Goal: Navigation & Orientation: Find specific page/section

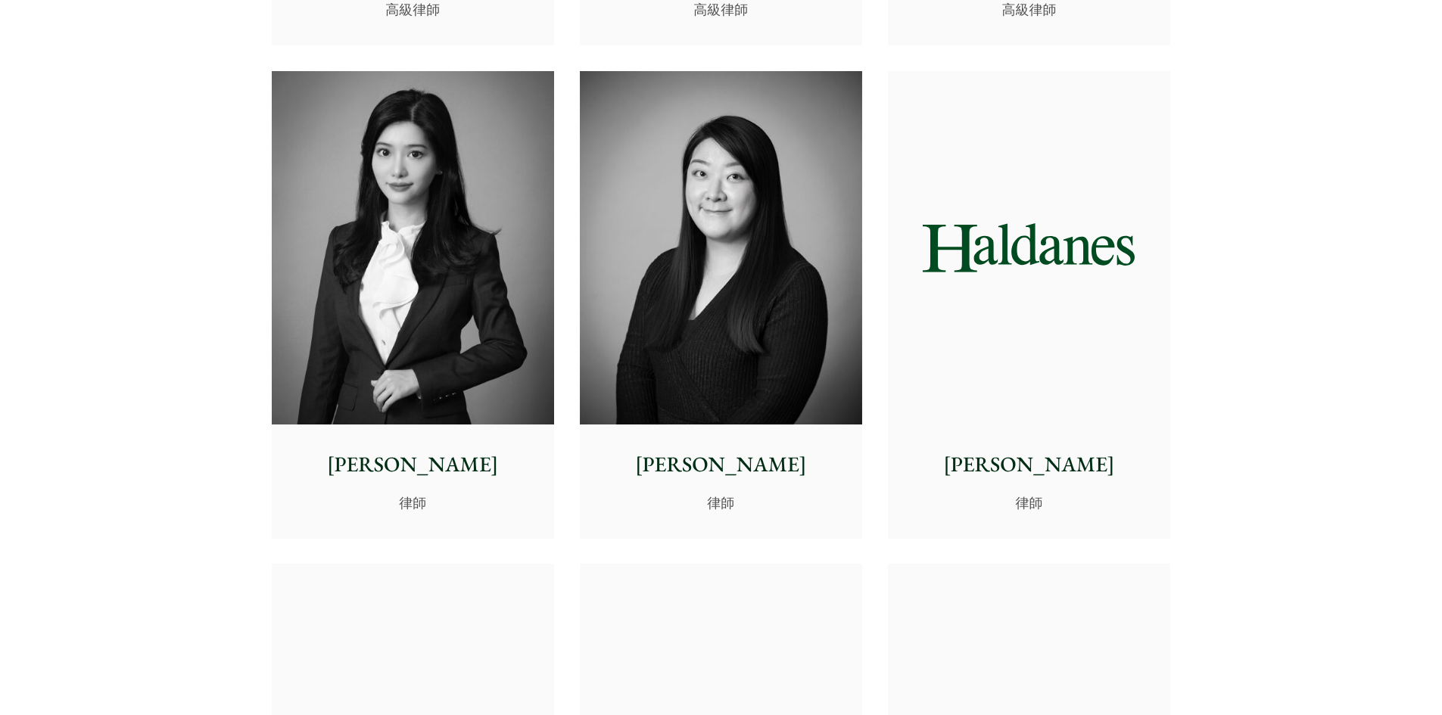
scroll to position [4390, 0]
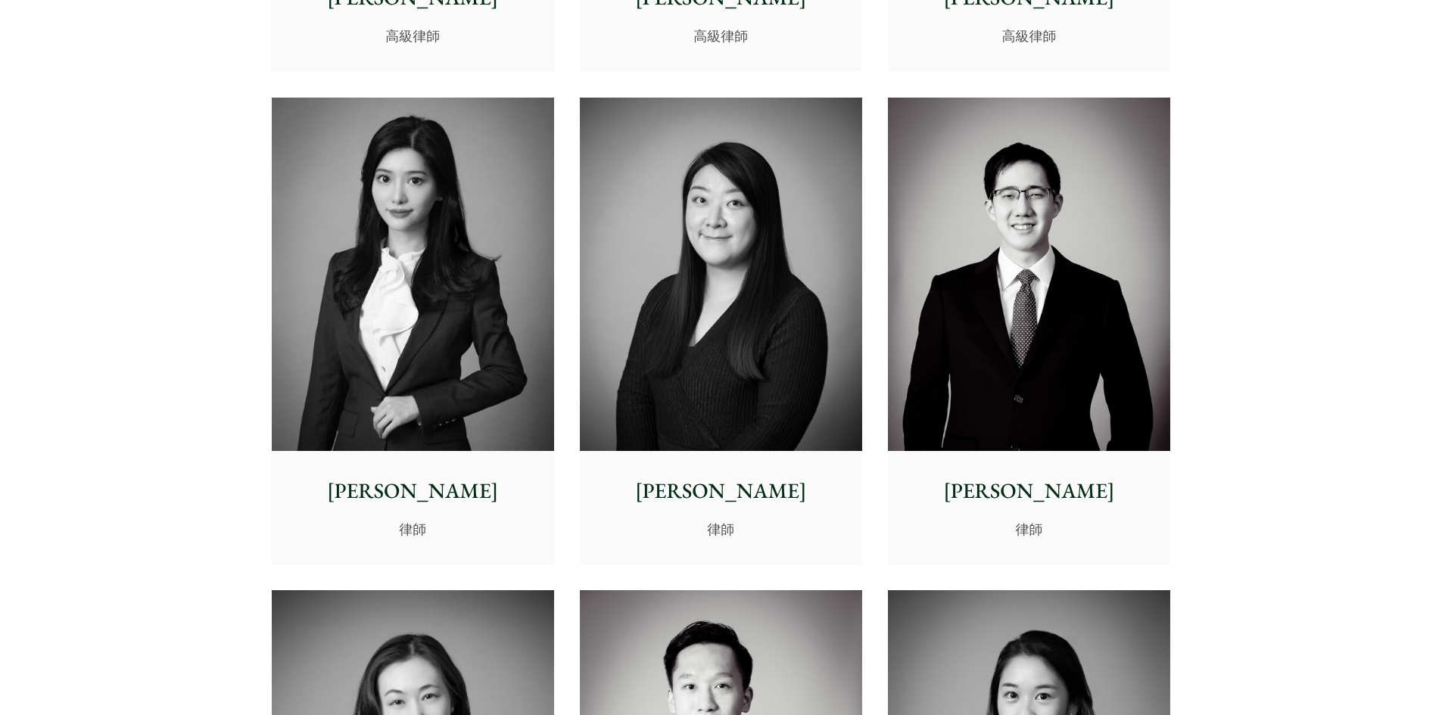
click at [434, 373] on img at bounding box center [413, 274] width 282 height 353
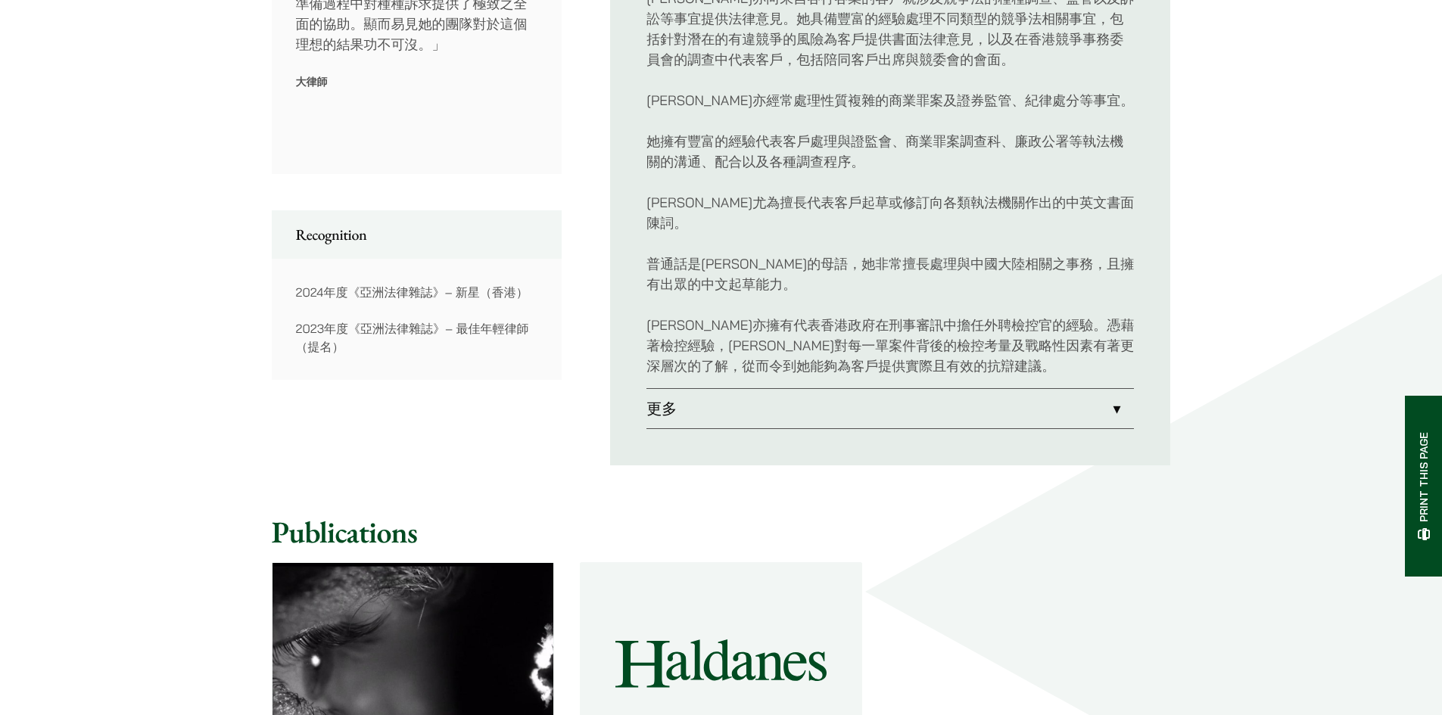
scroll to position [757, 0]
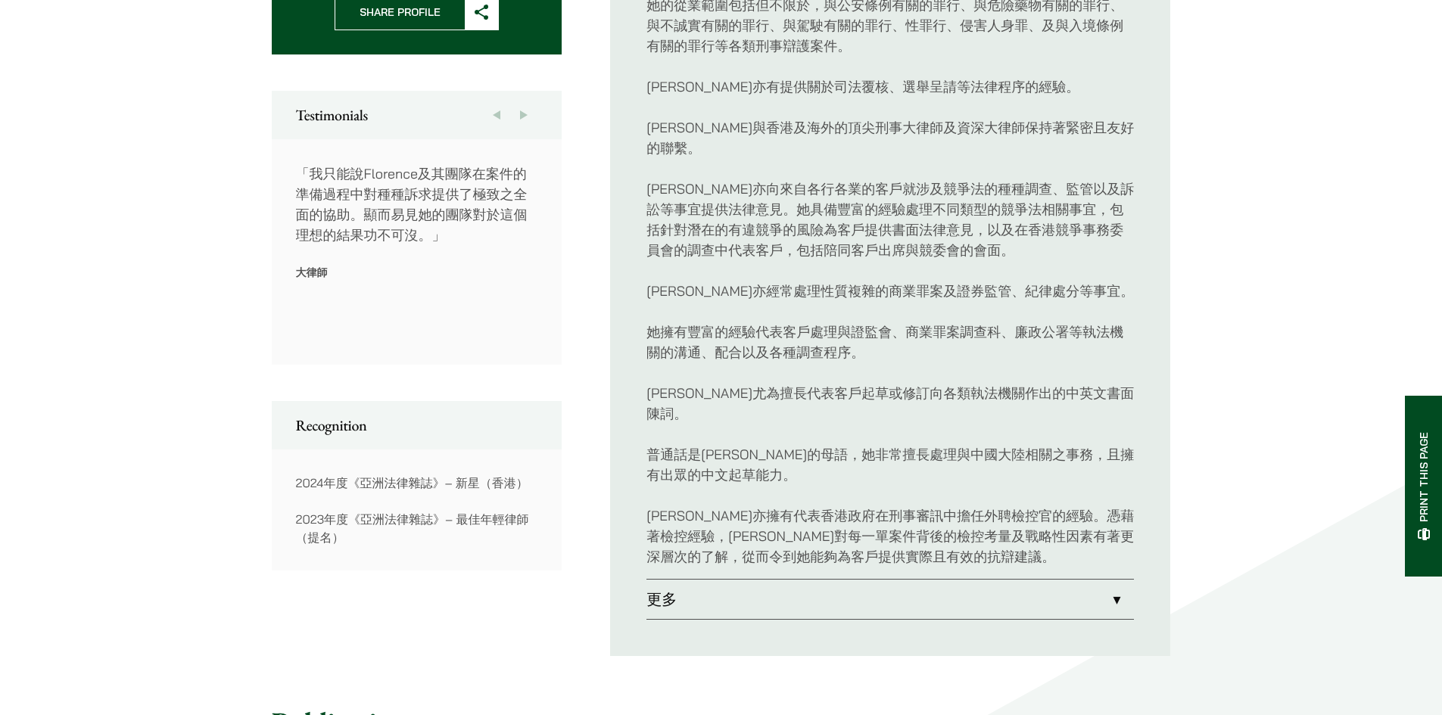
click at [1105, 580] on link "更多" at bounding box center [889, 599] width 487 height 39
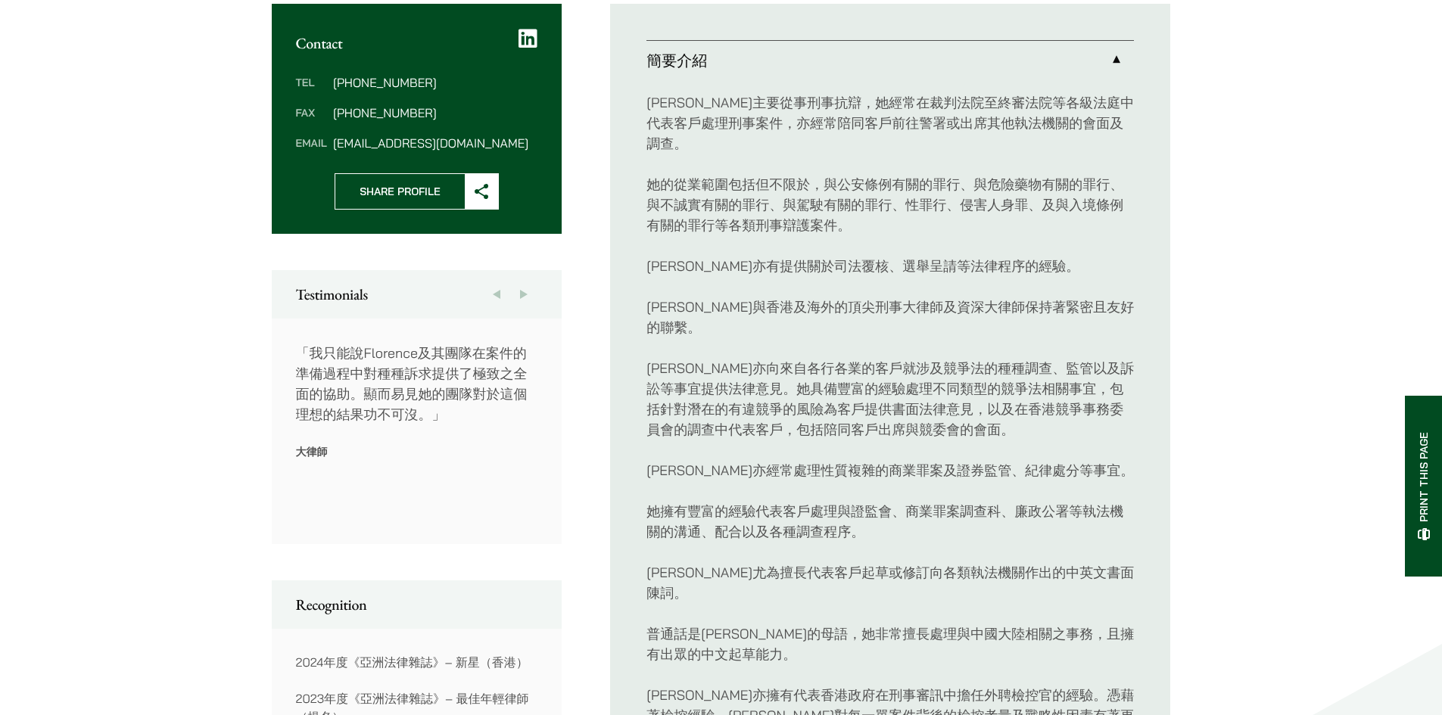
scroll to position [581, 0]
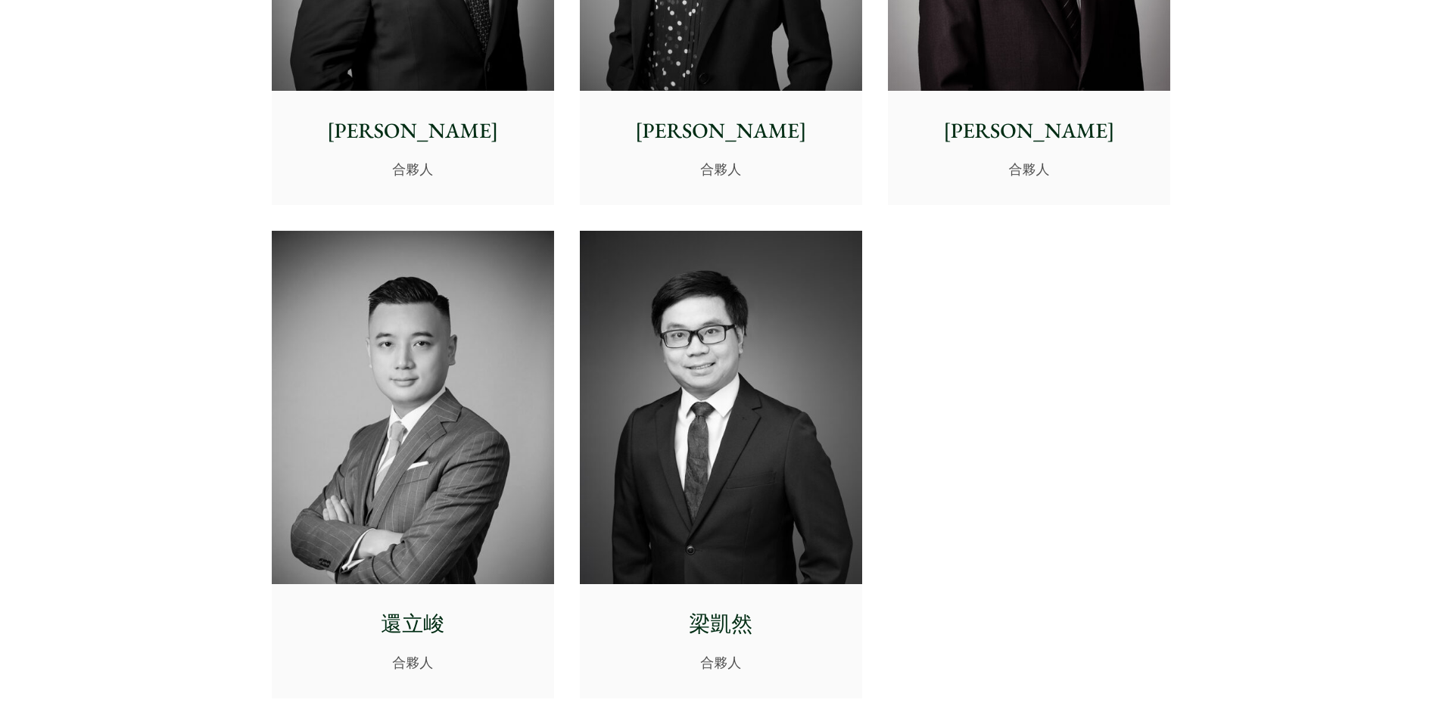
scroll to position [3159, 0]
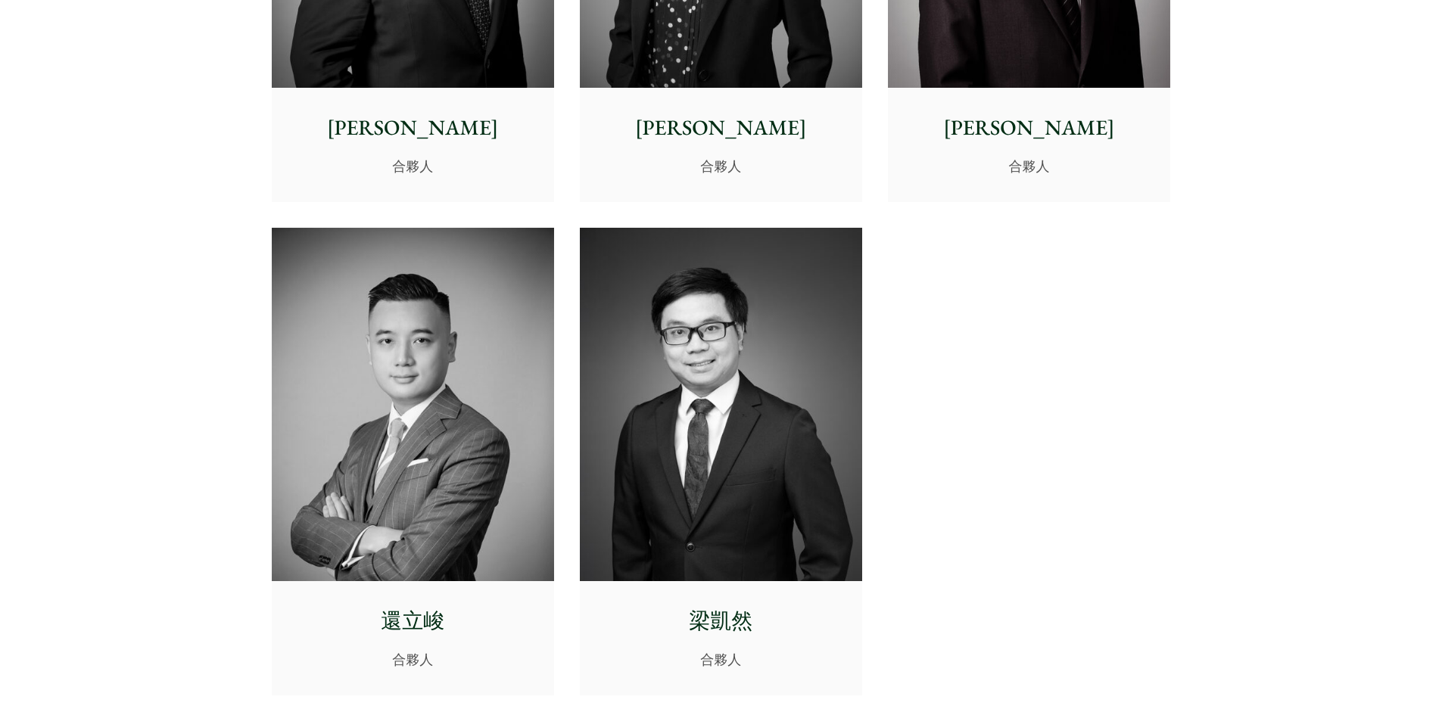
click at [383, 487] on img at bounding box center [413, 404] width 282 height 353
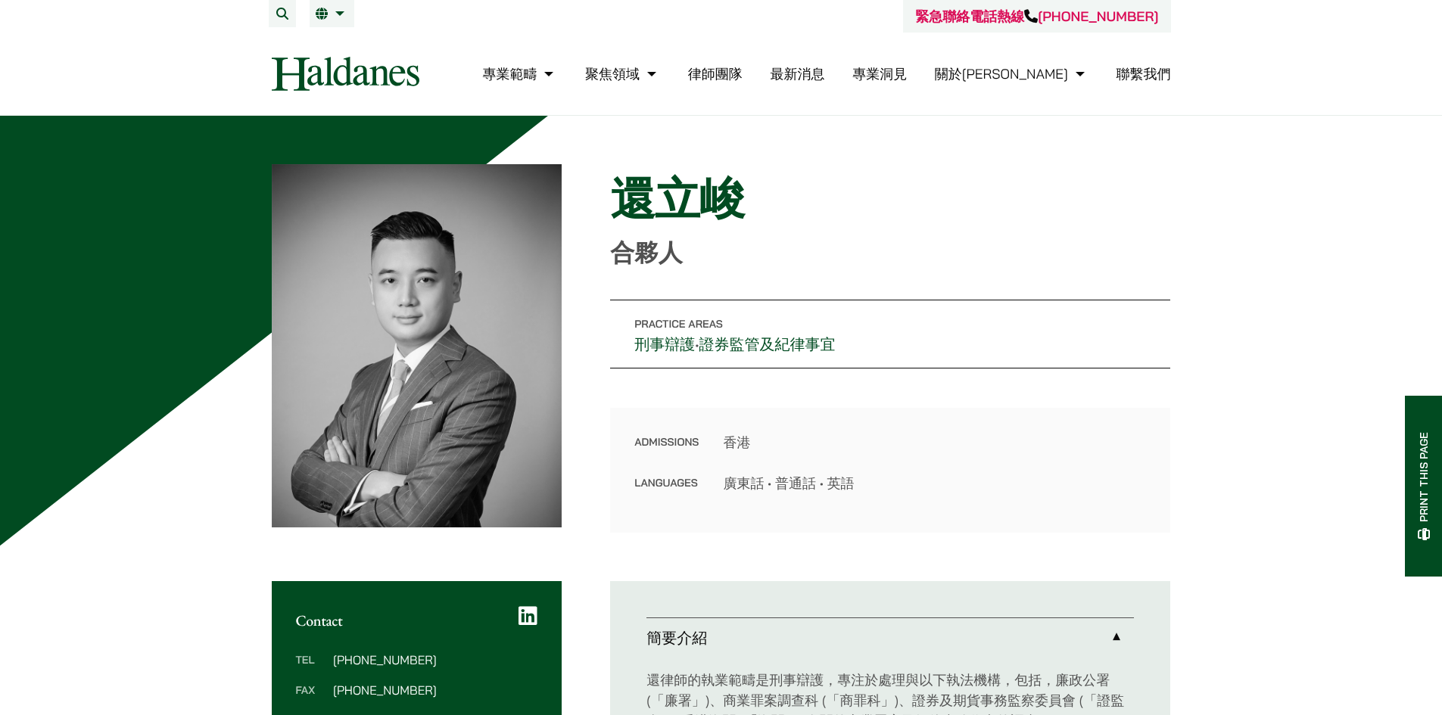
click at [658, 204] on h1 "還立峻" at bounding box center [890, 199] width 560 height 54
drag, startPoint x: 608, startPoint y: 204, endPoint x: 729, endPoint y: 213, distance: 121.4
click at [729, 213] on div "Home » Lawyers » 還立峻 還立峻 合夥人 Practice Areas 刑事辯護 • 證券監管及紀律事宜 Admissions 香港 Lang…" at bounding box center [721, 348] width 899 height 369
copy h1 "還立峻"
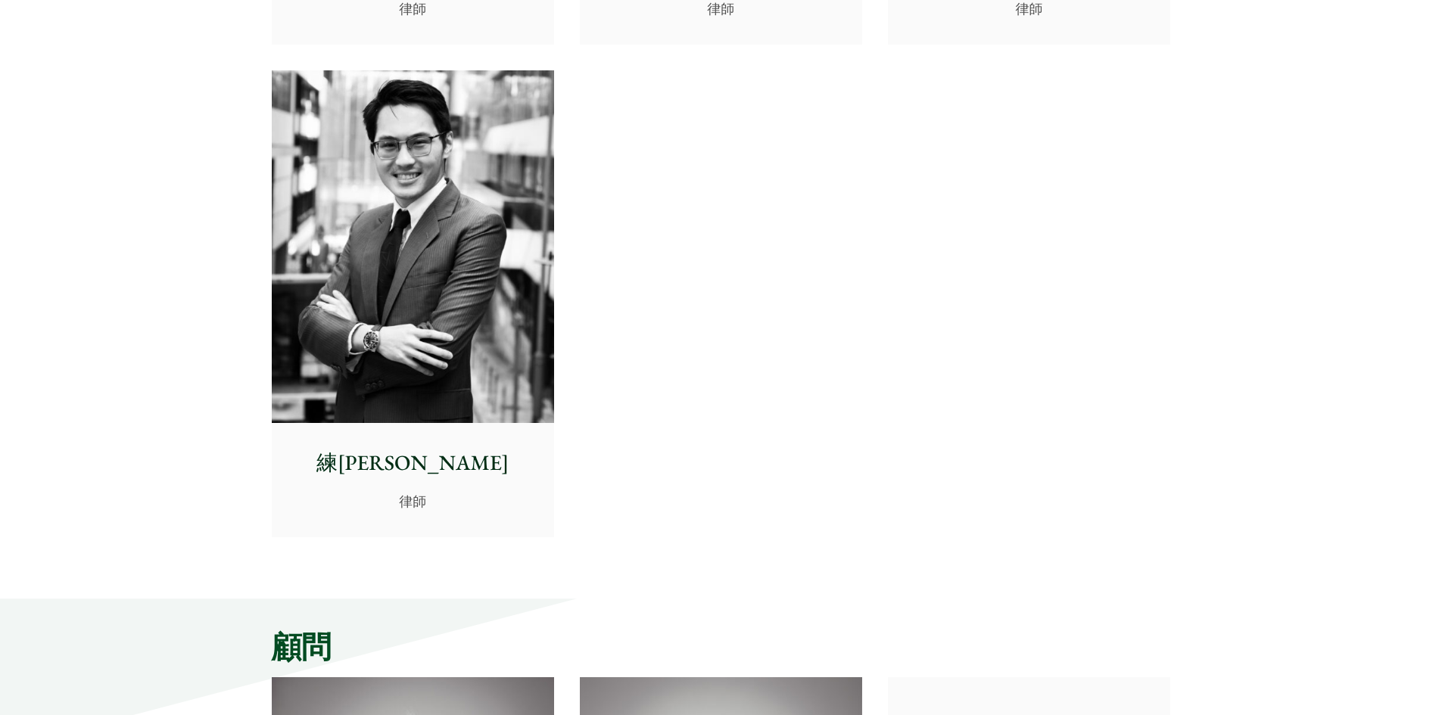
scroll to position [6111, 0]
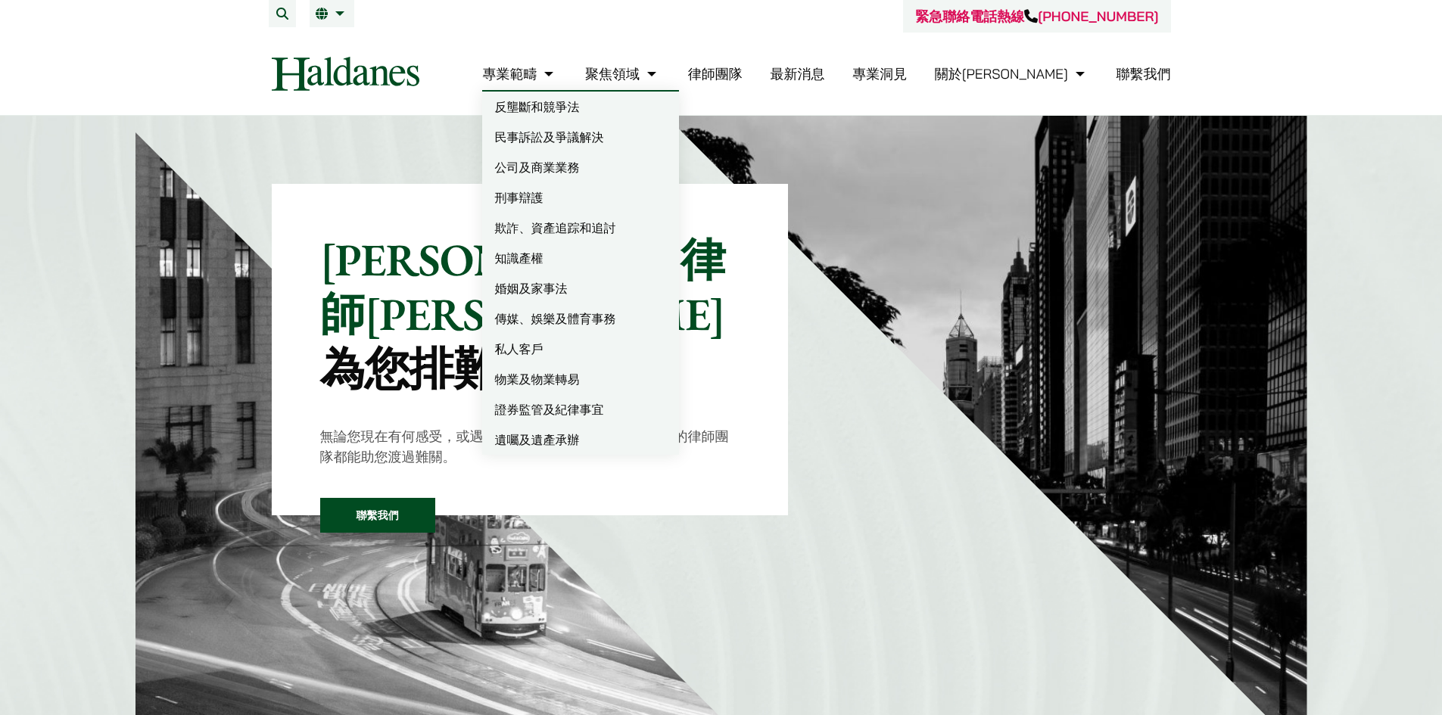
click at [615, 352] on link "私人客戶" at bounding box center [580, 349] width 197 height 30
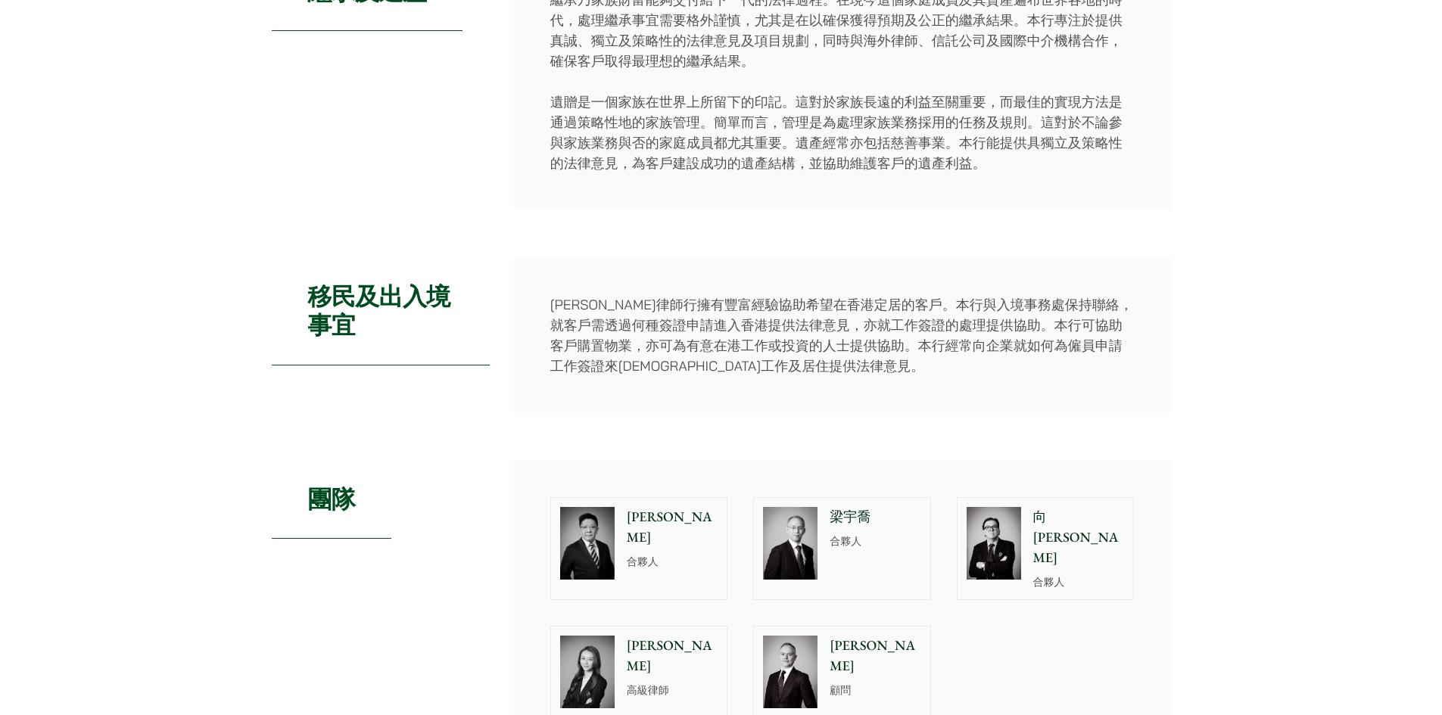
scroll to position [151, 0]
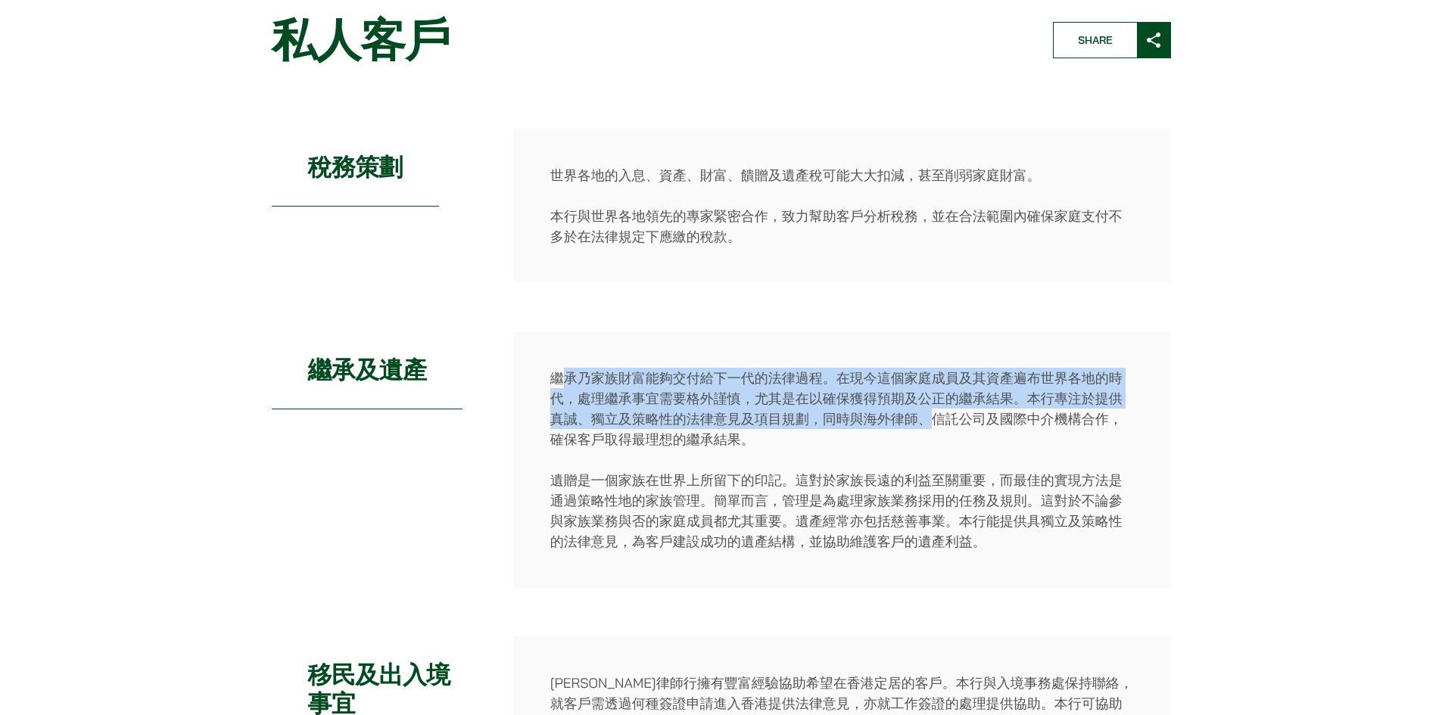
drag, startPoint x: 564, startPoint y: 382, endPoint x: 938, endPoint y: 421, distance: 375.9
click at [938, 419] on p "繼承乃家族財富能夠交付給下一代的法律過程。在現今這個家庭成員及其資產遍布世界各地的時代，處理繼承事宜需要格外謹慎，尤其是在以確保獲得預期及公正的繼承結果。本行…" at bounding box center [842, 409] width 584 height 82
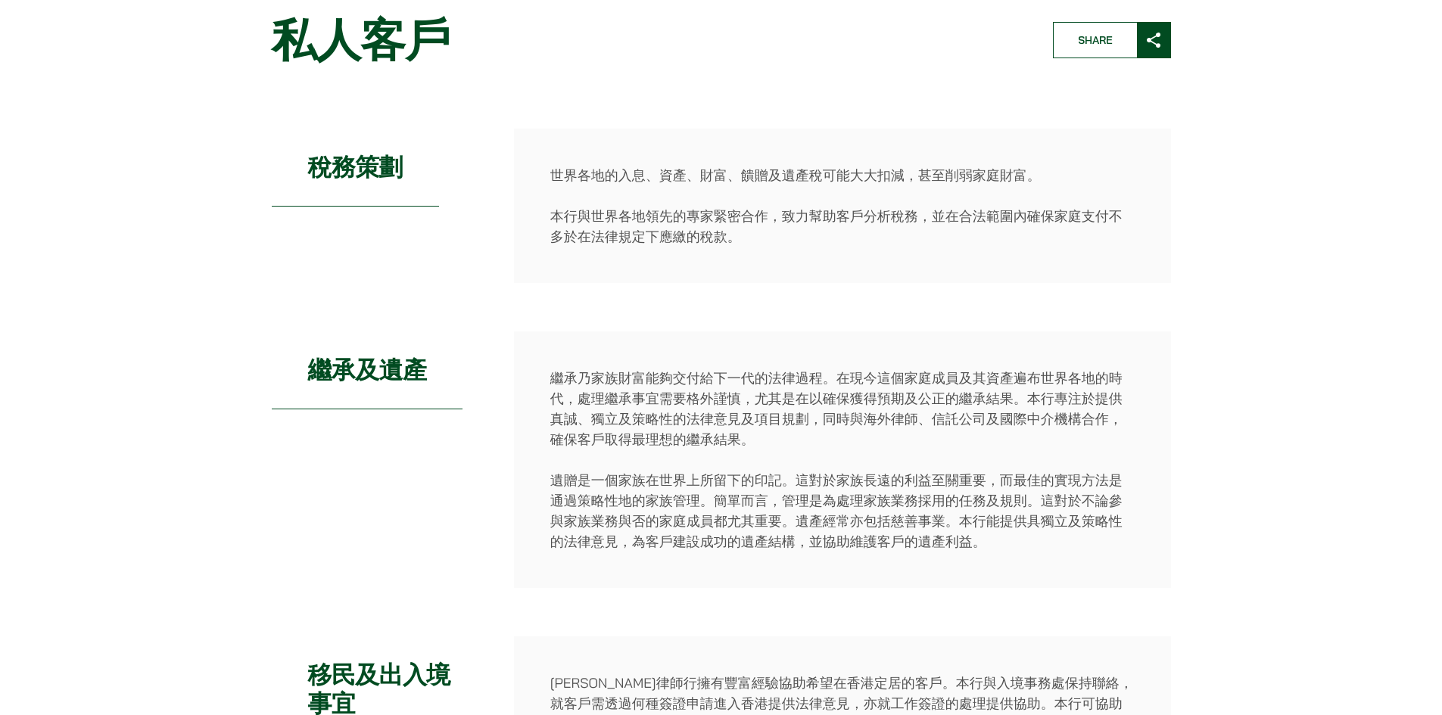
click at [975, 465] on div "繼承乃家族財富能夠交付給下一代的法律過程。在現今這個家庭成員及其資產遍布世界各地的時代，處理繼承事宜需要格外謹慎，尤其是在以確保獲得預期及公正的繼承結果。本行…" at bounding box center [842, 460] width 657 height 257
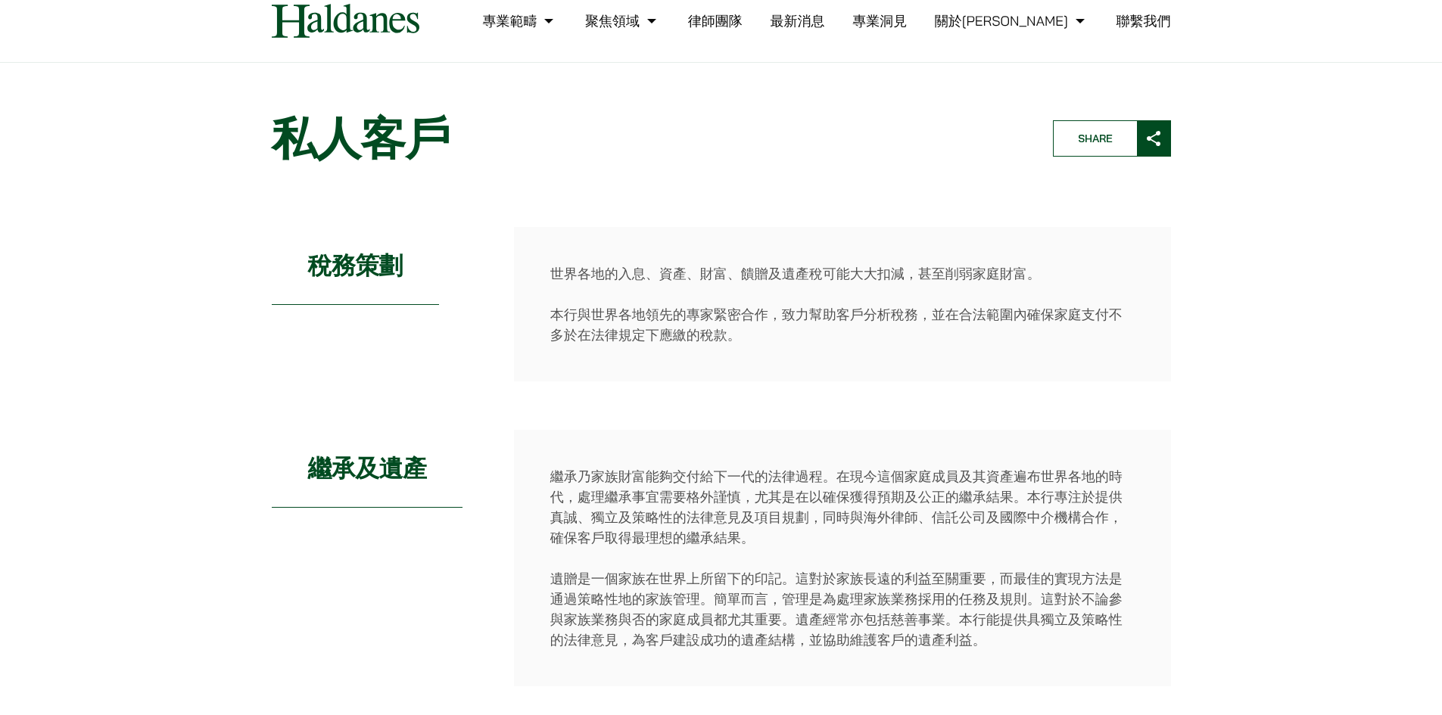
scroll to position [0, 0]
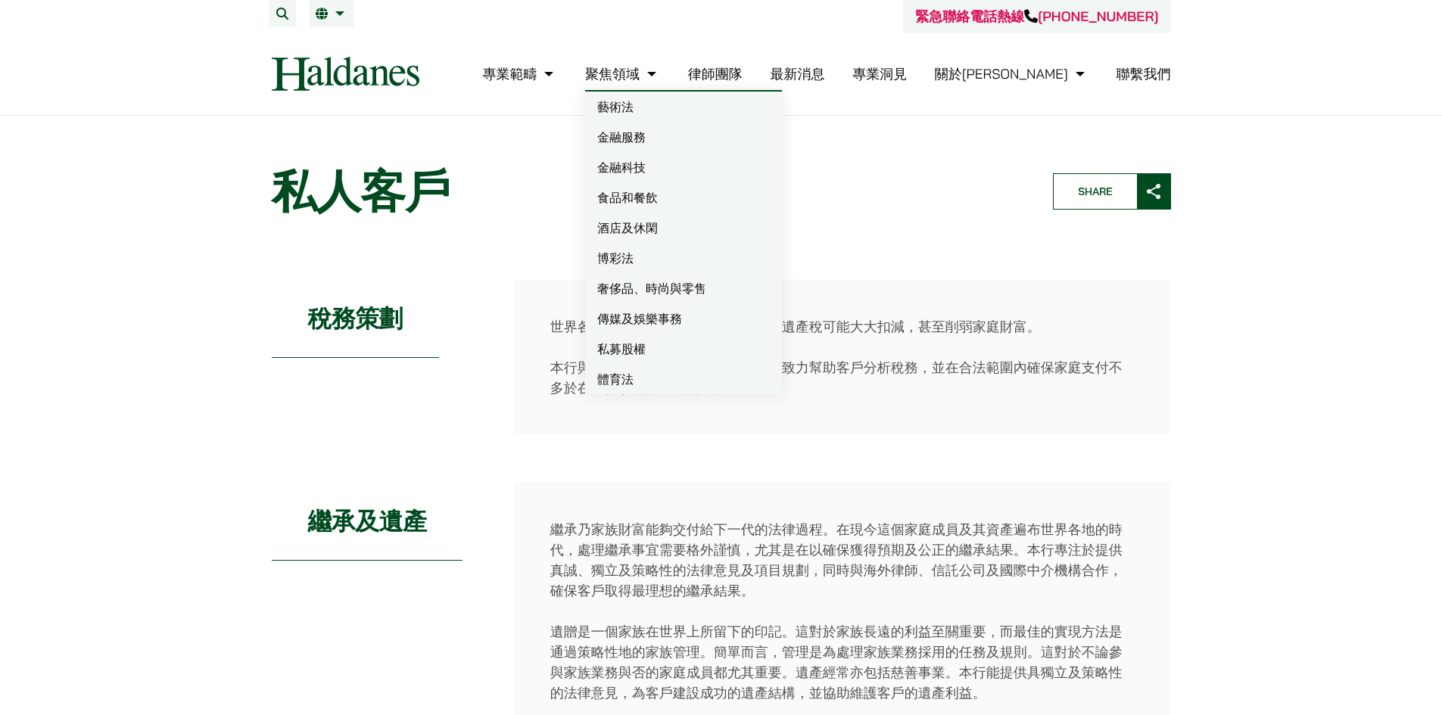
click at [713, 319] on link "傳媒及娛樂事務" at bounding box center [683, 319] width 197 height 30
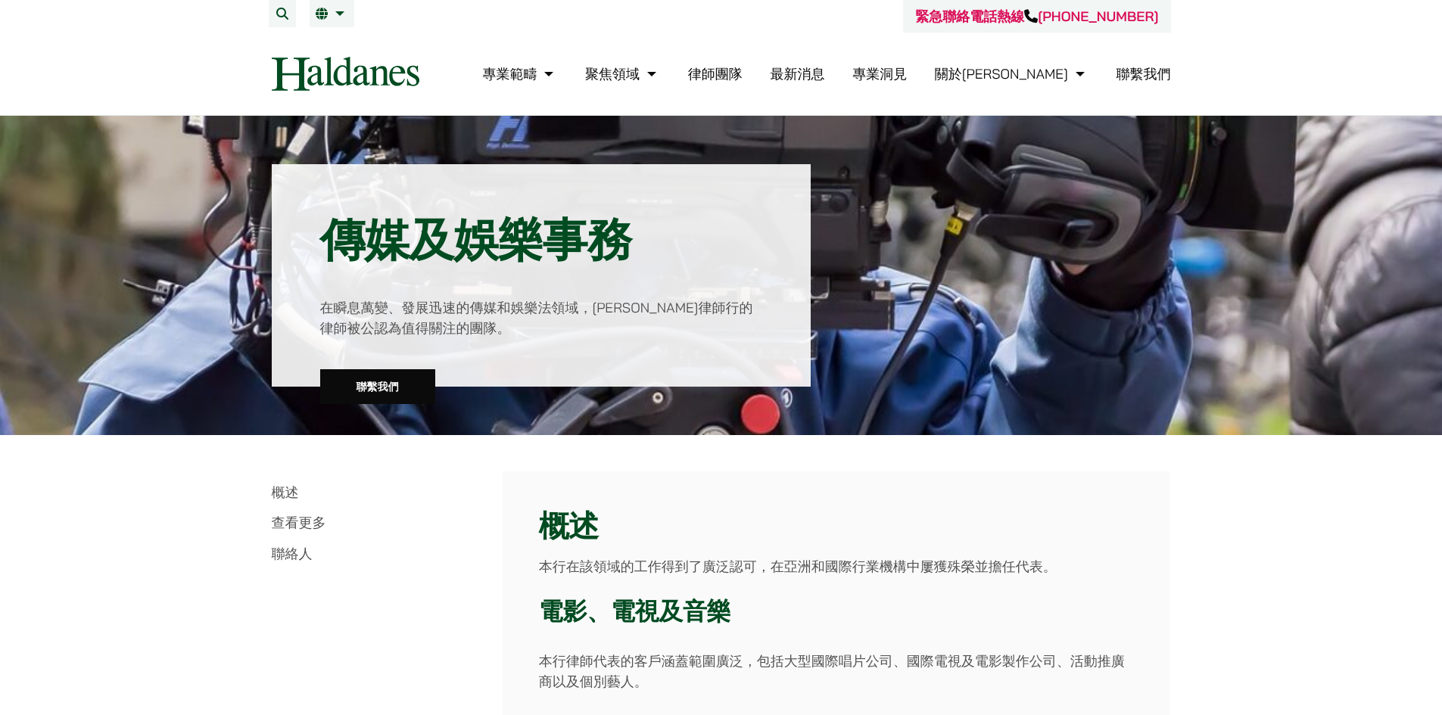
click at [824, 75] on link "最新消息" at bounding box center [797, 73] width 54 height 17
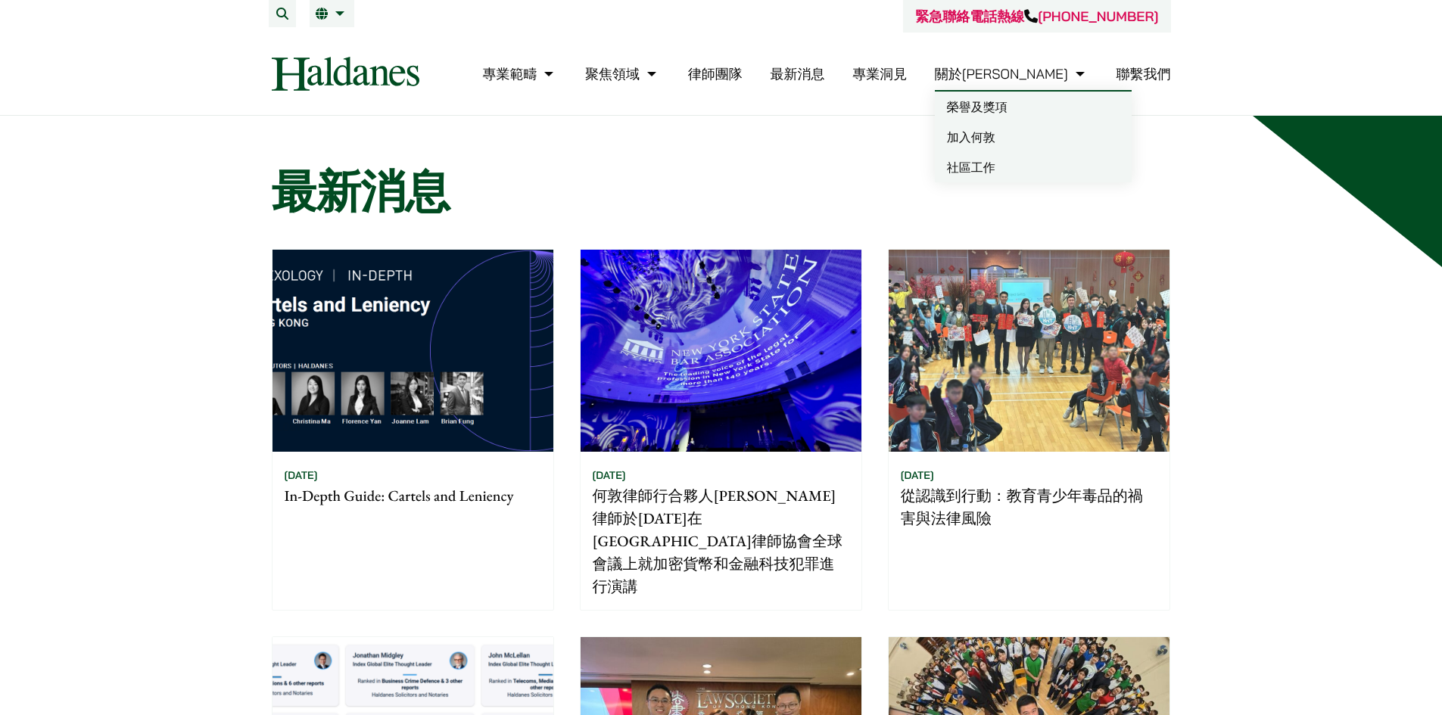
click at [1063, 132] on link "加入何敦" at bounding box center [1033, 137] width 197 height 30
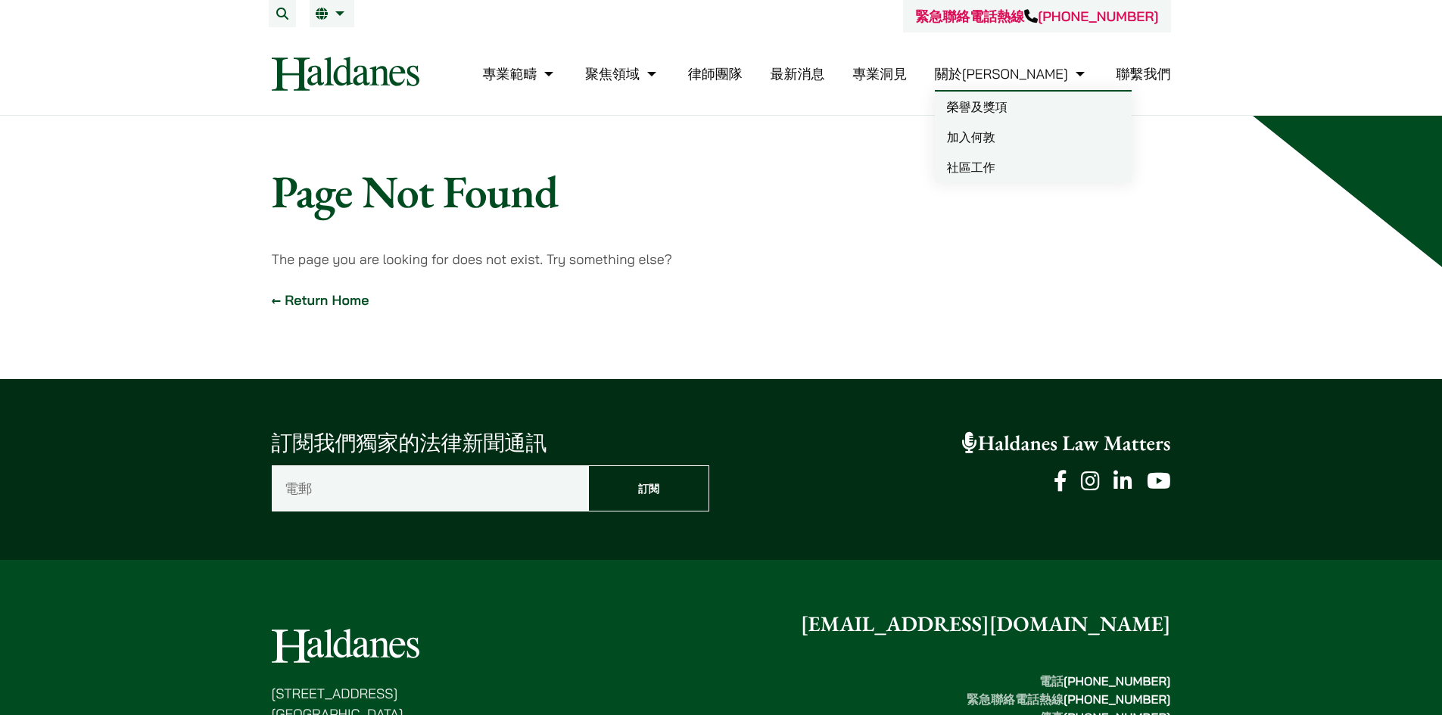
click at [1050, 167] on link "社區工作" at bounding box center [1033, 167] width 197 height 30
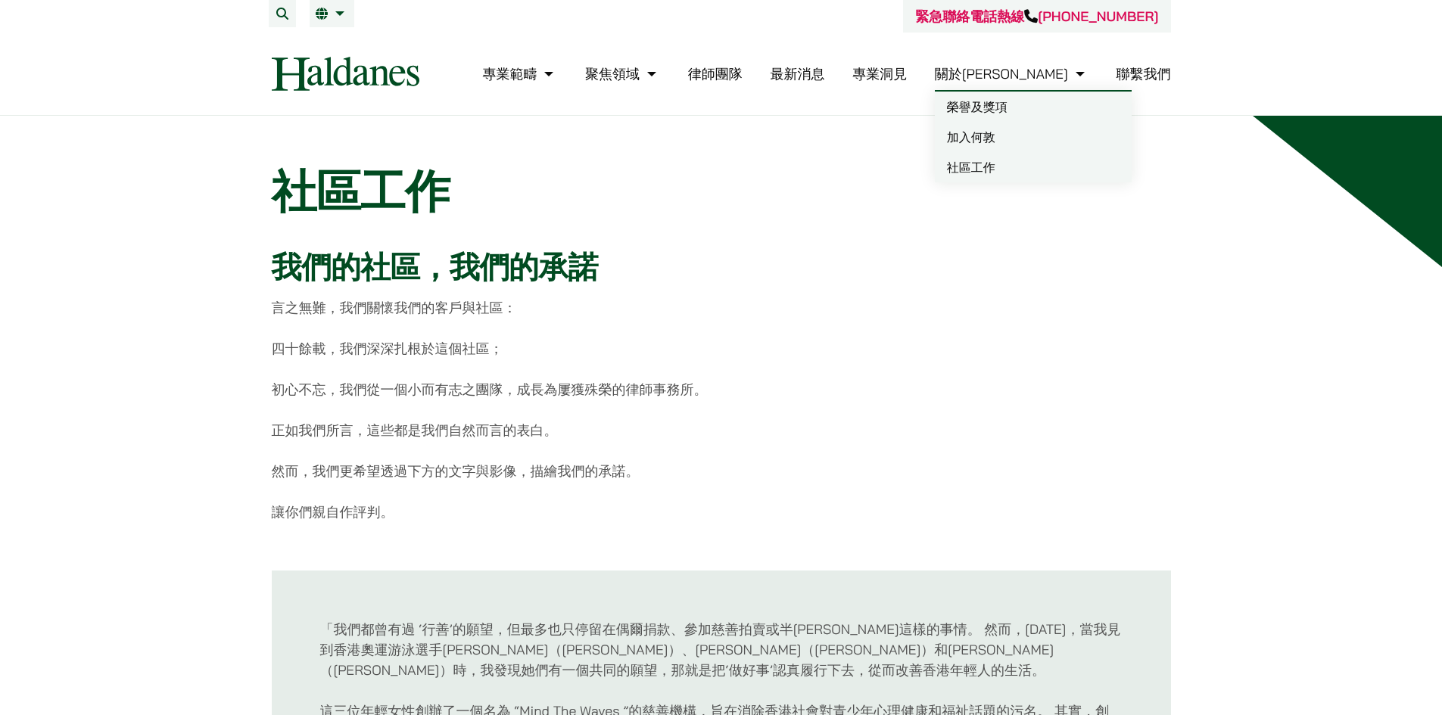
click at [1052, 105] on link "榮譽及獎項" at bounding box center [1033, 107] width 197 height 30
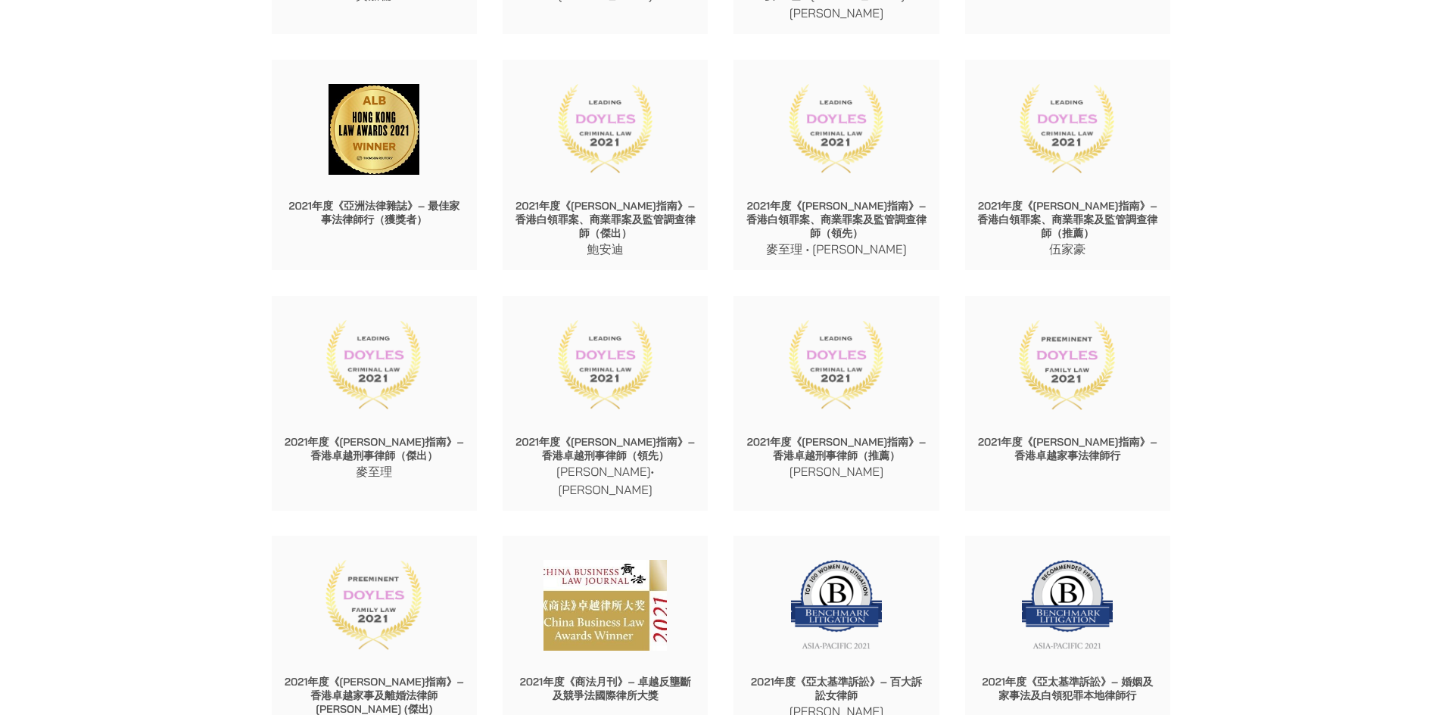
scroll to position [7190, 0]
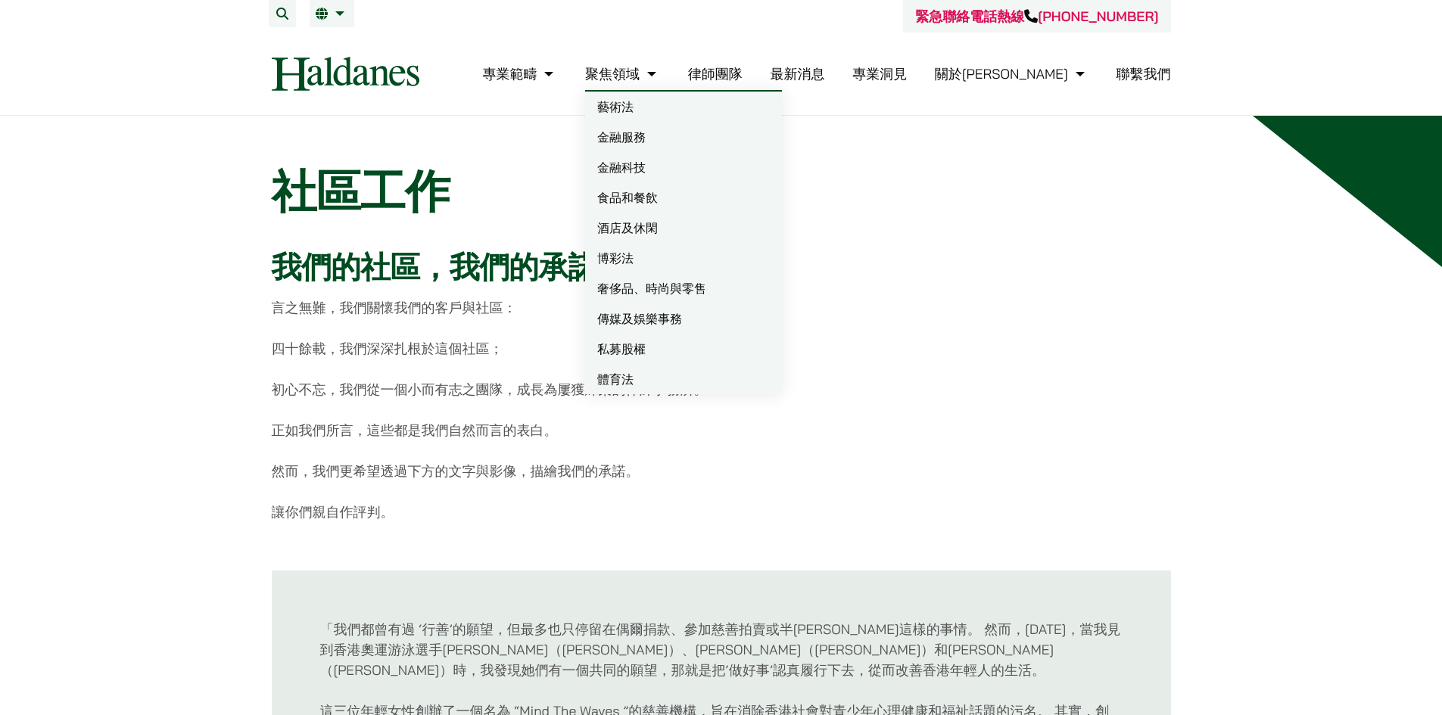
click at [699, 229] on link "酒店及休閑" at bounding box center [683, 228] width 197 height 30
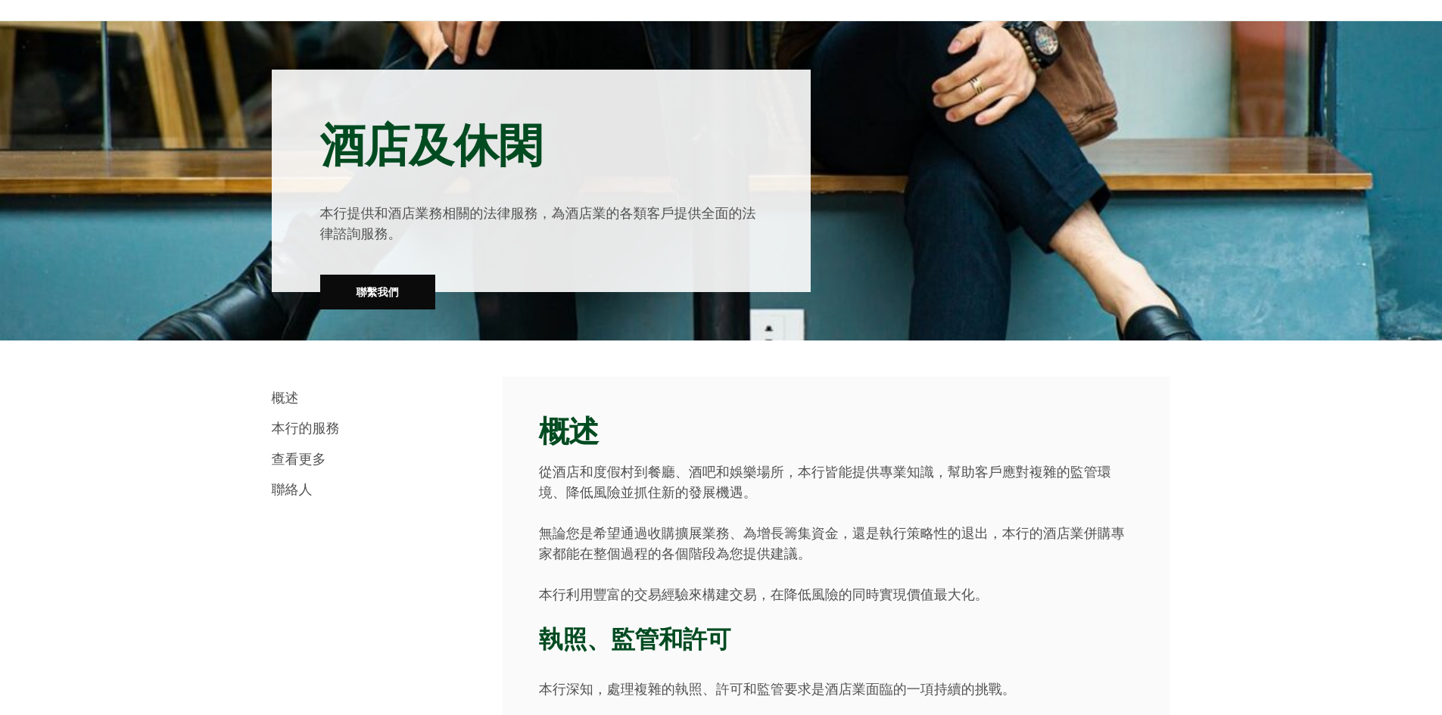
scroll to position [151, 0]
